Goal: Obtain resource: Obtain resource

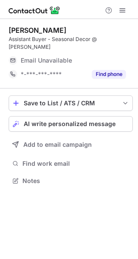
scroll to position [167, 138]
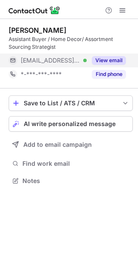
scroll to position [175, 138]
click at [112, 60] on button "View email" at bounding box center [109, 60] width 34 height 9
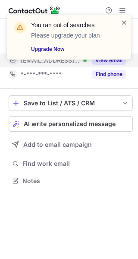
click at [126, 24] on span at bounding box center [124, 22] width 7 height 9
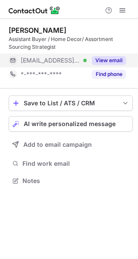
click at [122, 10] on div "You ran out of searches Please upgrade your plan Upgrade Now" at bounding box center [69, 40] width 138 height 69
click at [124, 10] on span at bounding box center [122, 10] width 7 height 7
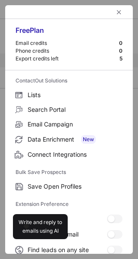
scroll to position [101, 0]
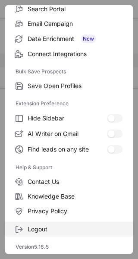
click at [38, 227] on span "Logout" at bounding box center [75, 230] width 95 height 8
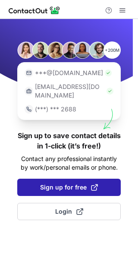
click at [67, 183] on span "Sign up for free" at bounding box center [69, 187] width 58 height 9
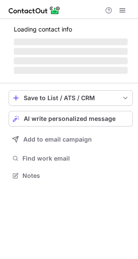
scroll to position [175, 138]
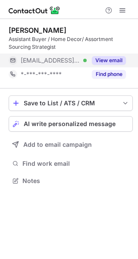
click at [105, 58] on button "View email" at bounding box center [109, 60] width 34 height 9
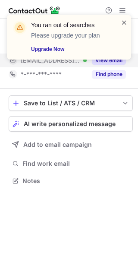
click at [126, 23] on span at bounding box center [124, 22] width 7 height 9
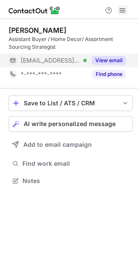
click at [122, 10] on span at bounding box center [122, 10] width 7 height 7
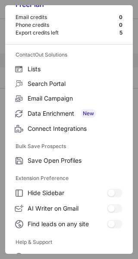
scroll to position [101, 0]
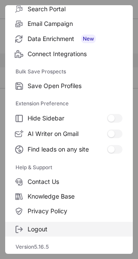
click at [37, 229] on span "Logout" at bounding box center [75, 230] width 95 height 8
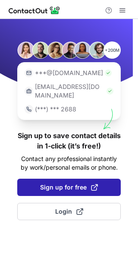
click at [63, 183] on span "Sign up for free" at bounding box center [69, 187] width 58 height 9
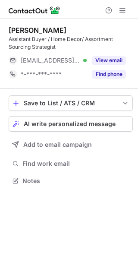
scroll to position [175, 138]
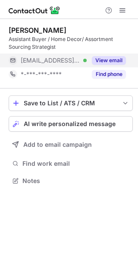
click at [104, 61] on button "View email" at bounding box center [109, 60] width 34 height 9
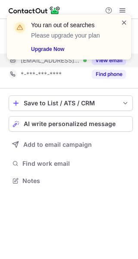
click at [124, 21] on span at bounding box center [124, 22] width 7 height 9
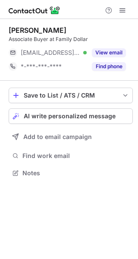
scroll to position [167, 138]
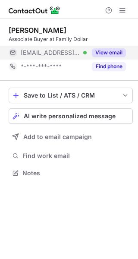
click at [102, 53] on button "View email" at bounding box center [109, 52] width 34 height 9
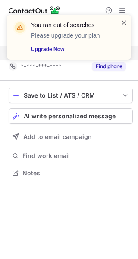
click at [123, 22] on span at bounding box center [124, 22] width 7 height 9
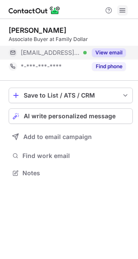
click at [122, 10] on span at bounding box center [122, 10] width 7 height 7
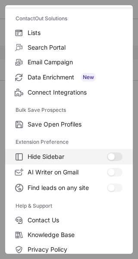
scroll to position [101, 0]
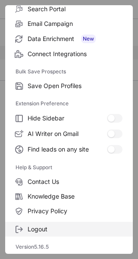
click at [33, 229] on span "Logout" at bounding box center [75, 230] width 95 height 8
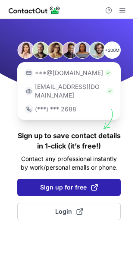
click at [47, 183] on span "Sign up for free" at bounding box center [69, 187] width 58 height 9
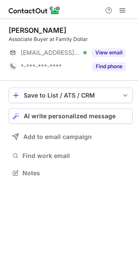
scroll to position [167, 138]
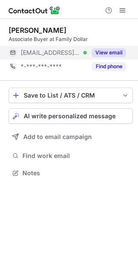
click at [112, 48] on div "View email" at bounding box center [106, 53] width 39 height 14
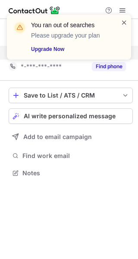
click at [123, 23] on span at bounding box center [124, 22] width 7 height 9
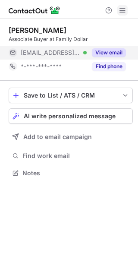
click at [124, 10] on span at bounding box center [122, 10] width 7 height 7
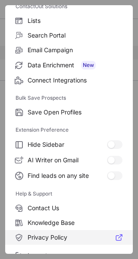
scroll to position [101, 0]
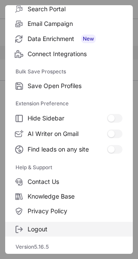
click at [35, 231] on span "Logout" at bounding box center [75, 230] width 95 height 8
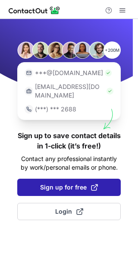
click at [76, 183] on span "Sign up for free" at bounding box center [69, 187] width 58 height 9
